Goal: Task Accomplishment & Management: Manage account settings

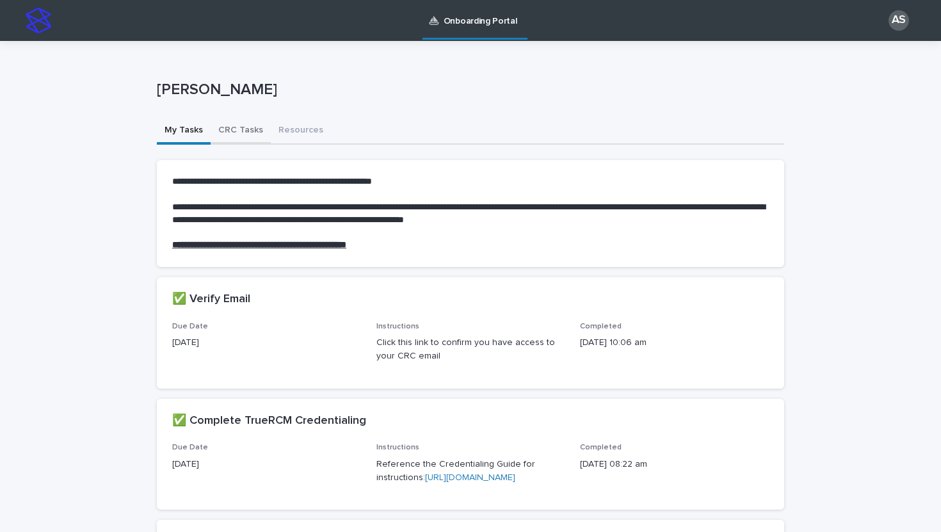
click at [230, 132] on button "CRC Tasks" at bounding box center [241, 131] width 60 height 27
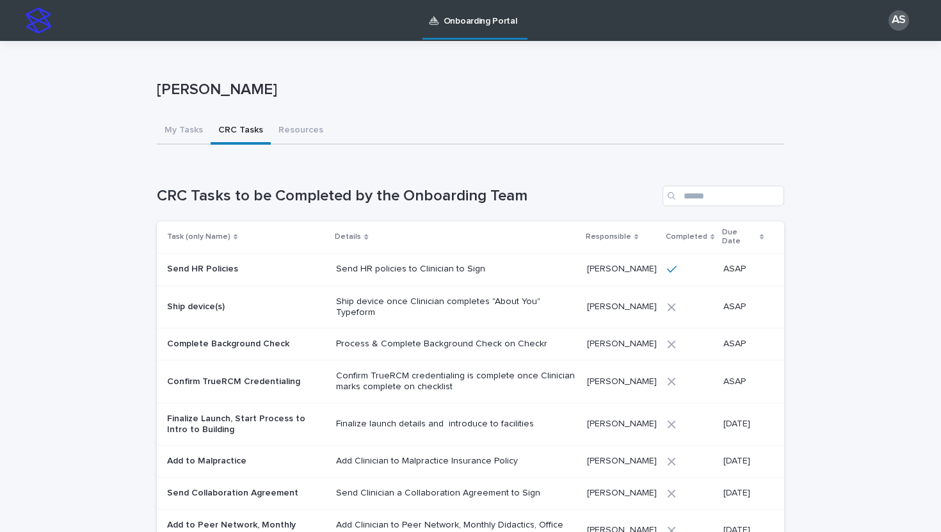
click at [302, 149] on div "Loading... Saving… Loading... Saving… CRC Tasks to be Completed by the Onboardi…" at bounding box center [470, 441] width 627 height 588
click at [302, 135] on button "Resources" at bounding box center [301, 131] width 60 height 27
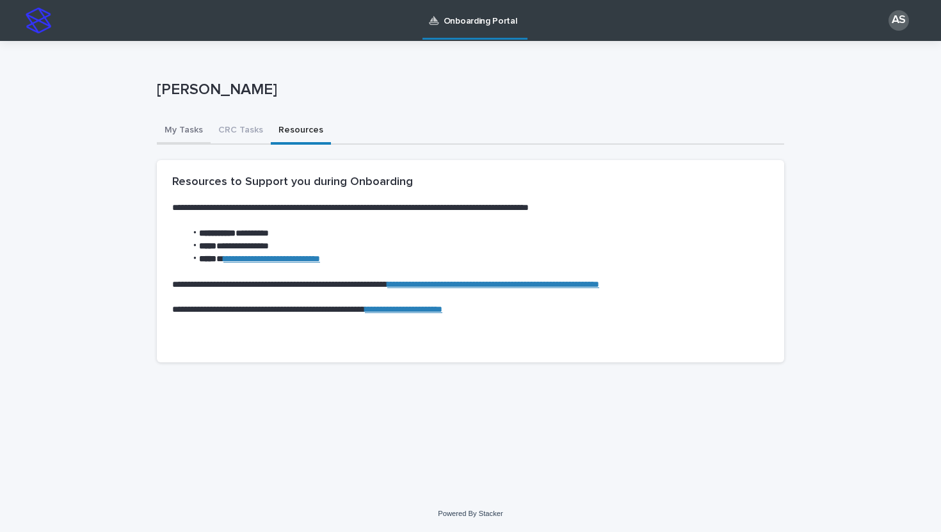
click at [163, 129] on button "My Tasks" at bounding box center [184, 131] width 54 height 27
